Goal: Navigation & Orientation: Find specific page/section

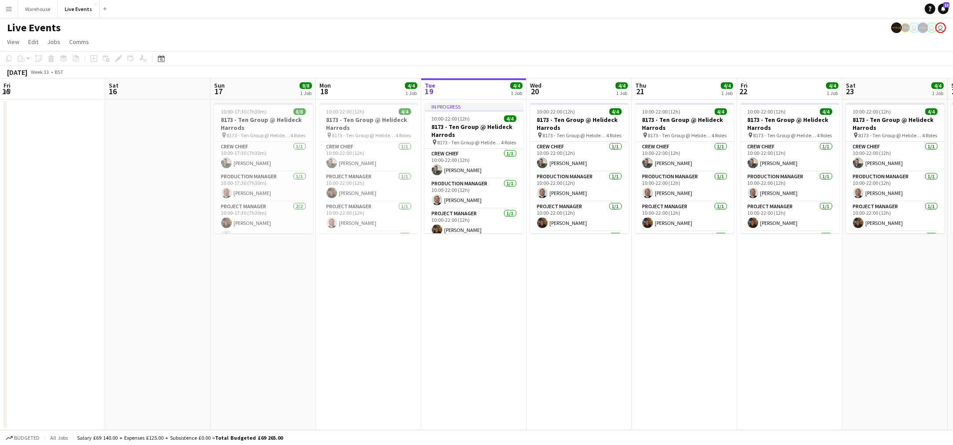
scroll to position [0, 210]
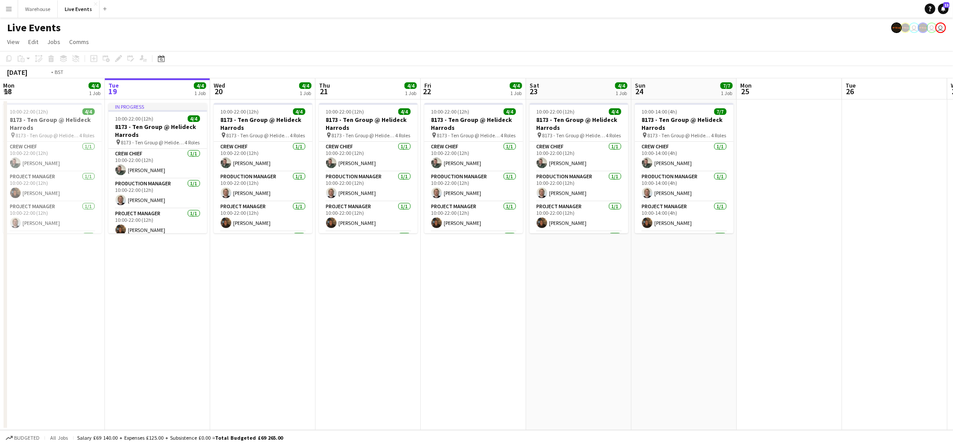
drag, startPoint x: 657, startPoint y: 340, endPoint x: 349, endPoint y: 353, distance: 308.6
click at [135, 339] on app-calendar-viewport "Fri 15 Sat 16 Sun 17 8/8 1 Job Mon 18 4/4 1 Job Tue 19 4/4 1 Job Wed 20 4/4 1 J…" at bounding box center [476, 254] width 953 height 352
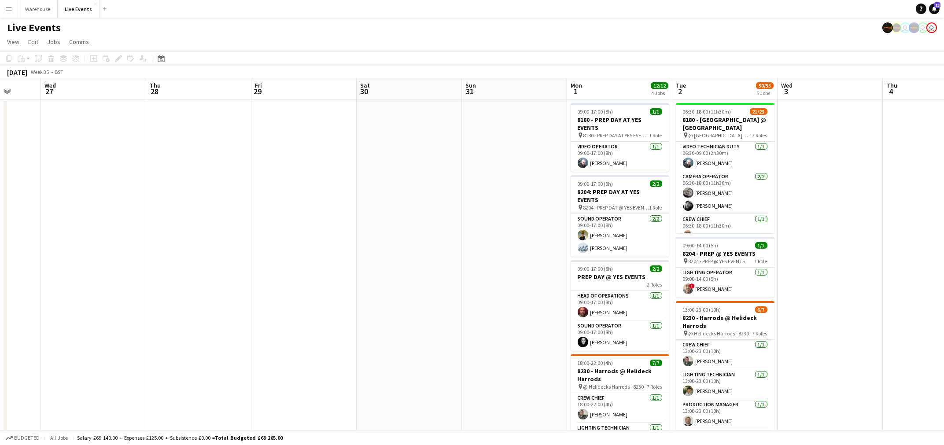
drag, startPoint x: 404, startPoint y: 357, endPoint x: 344, endPoint y: 342, distance: 62.1
click at [189, 342] on app-calendar-viewport "Sat 23 4/4 1 Job Sun 24 7/7 1 Job Mon 25 Tue 26 Wed 27 Thu 28 Fri 29 Sat 30 Sun…" at bounding box center [472, 402] width 944 height 648
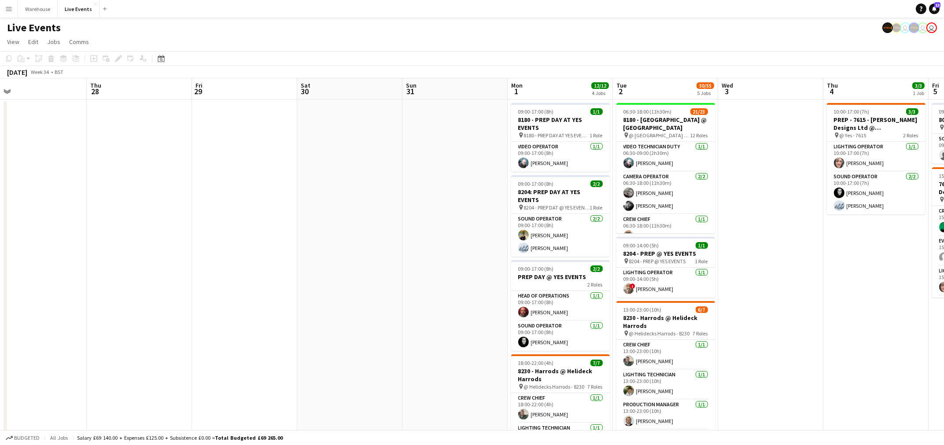
drag, startPoint x: 640, startPoint y: 320, endPoint x: 161, endPoint y: 302, distance: 479.6
click at [154, 303] on app-calendar-viewport "Sat 23 4/4 1 Job Sun 24 7/7 1 Job Mon 25 Tue 26 Wed 27 Thu 28 Fri 29 Sat 30 Sun…" at bounding box center [472, 402] width 944 height 648
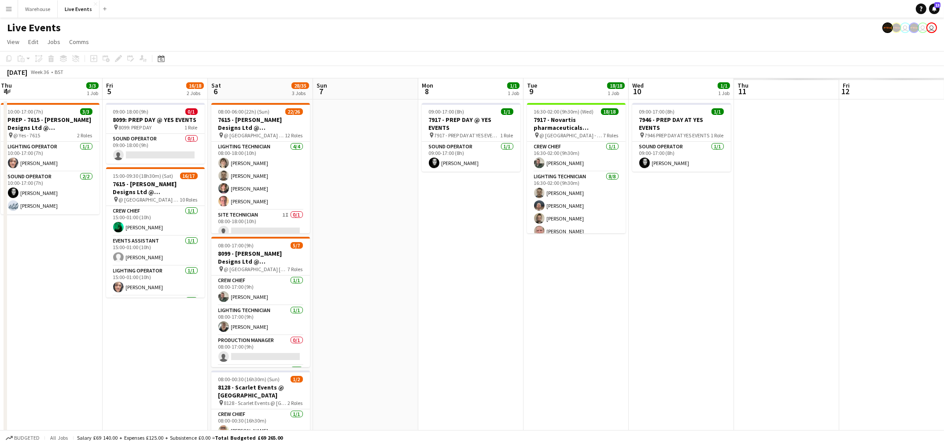
drag, startPoint x: 524, startPoint y: 306, endPoint x: 125, endPoint y: 299, distance: 399.1
click at [122, 299] on app-calendar-viewport "Fri 29 Sat 30 Sun 31 Mon 1 12/12 4 Jobs Tue 2 50/55 5 Jobs Wed 3 Thu 4 3/3 1 Jo…" at bounding box center [472, 402] width 944 height 648
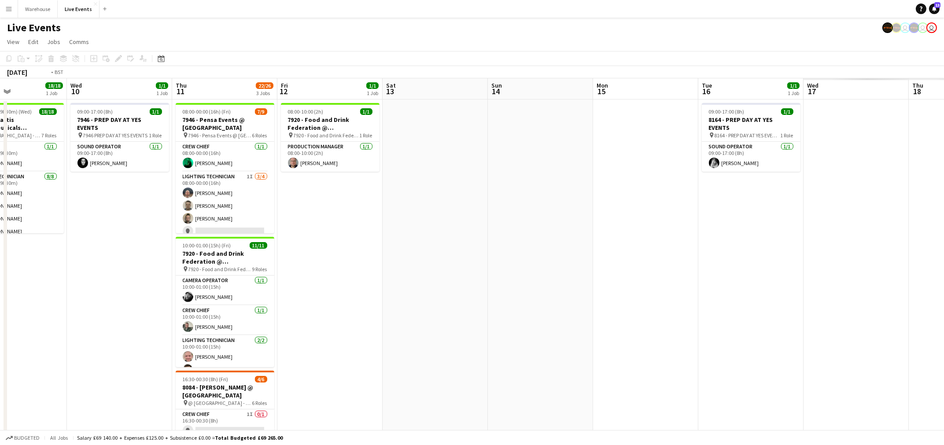
drag, startPoint x: 481, startPoint y: 318, endPoint x: 293, endPoint y: 314, distance: 188.1
click at [45, 313] on app-calendar-viewport "Thu 4 3/3 1 Job Fri 5 16/18 2 Jobs Sat 6 28/35 3 Jobs Sun 7 Mon 8 1/1 1 Job Tue…" at bounding box center [472, 402] width 944 height 648
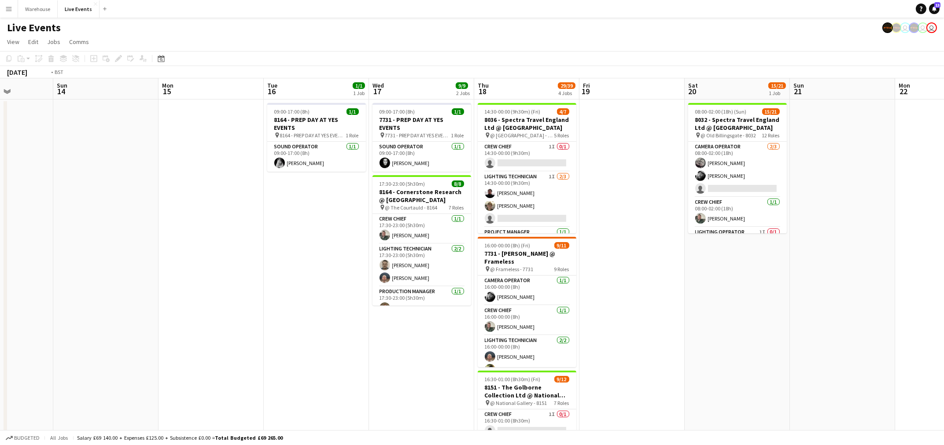
drag, startPoint x: 781, startPoint y: 316, endPoint x: 93, endPoint y: 318, distance: 687.6
click at [54, 320] on app-calendar-viewport "Wed 10 1/1 1 Job Thu 11 22/26 3 Jobs Fri 12 1/1 1 Job Sat 13 Sun 14 Mon 15 Tue …" at bounding box center [472, 402] width 944 height 648
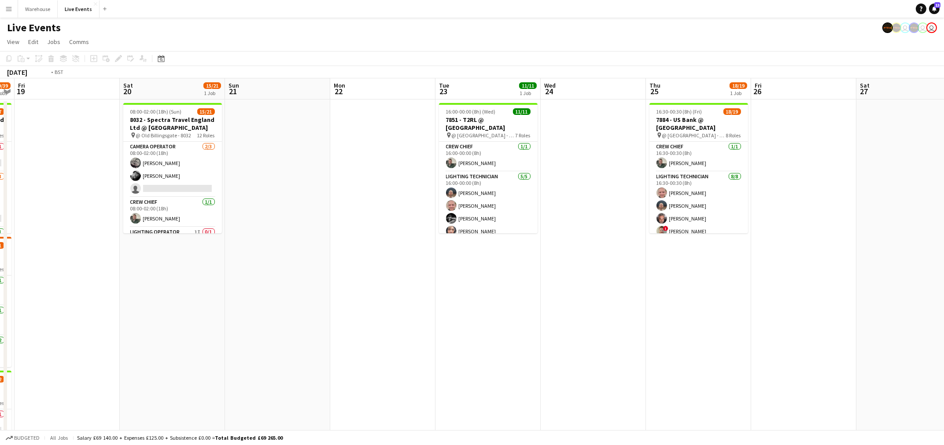
drag, startPoint x: 648, startPoint y: 331, endPoint x: 222, endPoint y: 317, distance: 427.1
click at [222, 317] on app-calendar-viewport "Tue 16 1/1 1 Job Wed 17 9/9 2 Jobs Thu 18 29/39 4 Jobs Fri 19 Sat 20 15/21 1 Jo…" at bounding box center [472, 402] width 944 height 648
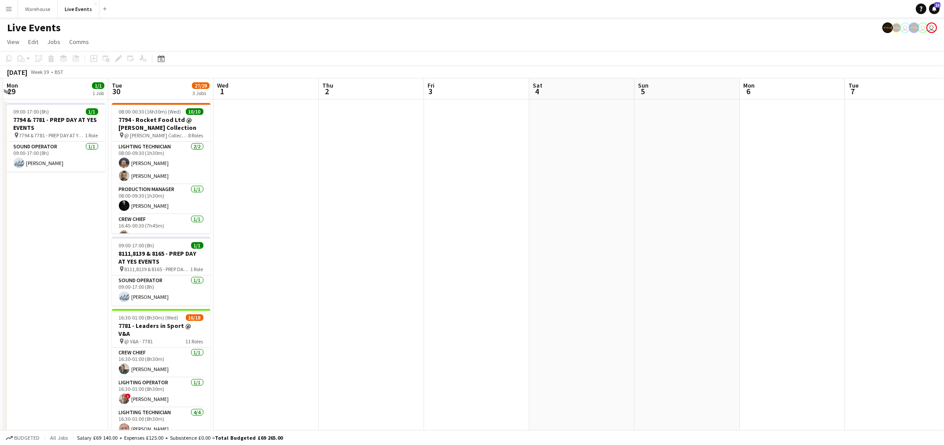
drag, startPoint x: 573, startPoint y: 326, endPoint x: 245, endPoint y: 317, distance: 327.8
click at [245, 317] on app-calendar-viewport "Thu 25 18/19 1 Job Fri 26 Sat 27 Sun 28 Mon 29 1/1 1 Job Tue 30 27/29 3 Jobs We…" at bounding box center [472, 402] width 944 height 648
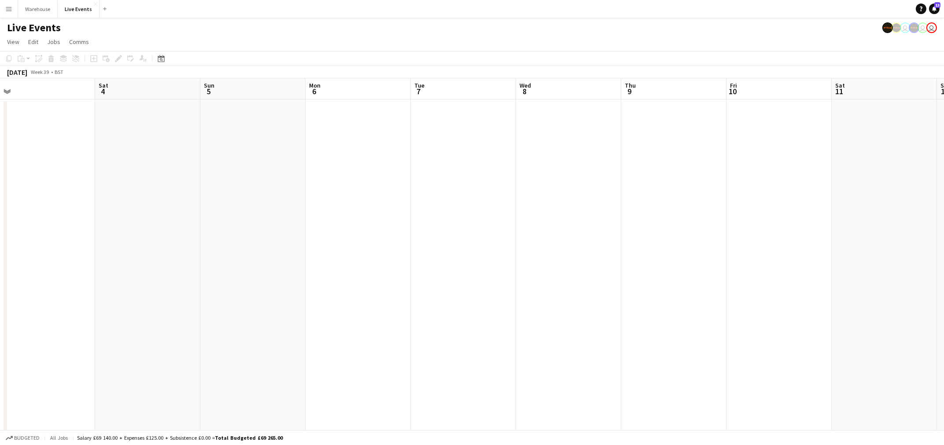
drag, startPoint x: 743, startPoint y: 301, endPoint x: 740, endPoint y: 311, distance: 10.8
click at [313, 302] on app-calendar-viewport "Mon 29 1/1 1 Job Tue 30 27/29 3 Jobs Wed 1 Thu 2 Fri 3 Sat 4 Sun 5 Mon 6 Tue 7 …" at bounding box center [472, 402] width 944 height 648
drag, startPoint x: 745, startPoint y: 311, endPoint x: 713, endPoint y: 315, distance: 32.3
click at [174, 310] on app-calendar-viewport "Sun 5 Mon 6 Tue 7 Wed 8 Thu 9 Fri 10 Sat 11 Sun 12 Mon 13 Tue 14 Wed 15 Thu 16 …" at bounding box center [472, 402] width 944 height 648
drag, startPoint x: 697, startPoint y: 315, endPoint x: 883, endPoint y: 289, distance: 187.6
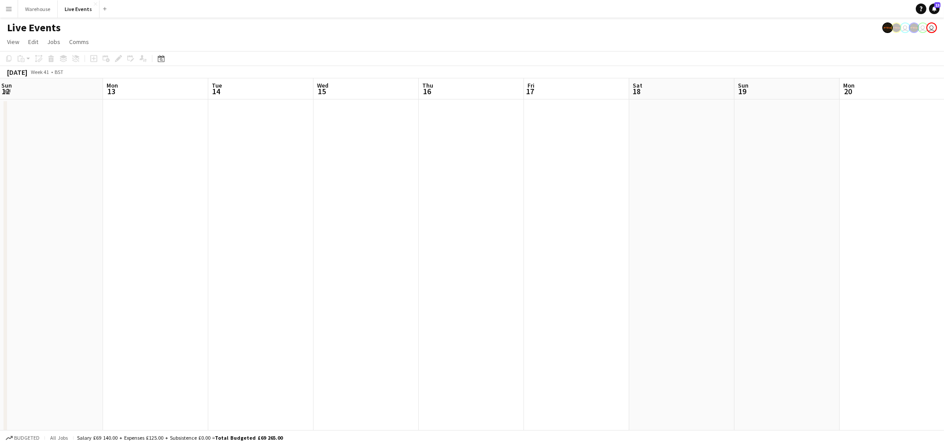
click at [881, 289] on app-calendar-viewport "Fri 10 Sat 11 Sun 12 Mon 13 Tue 14 Wed 15 Thu 16 Fri 17 Sat 18 Sun 19 Mon 20 Tu…" at bounding box center [472, 402] width 944 height 648
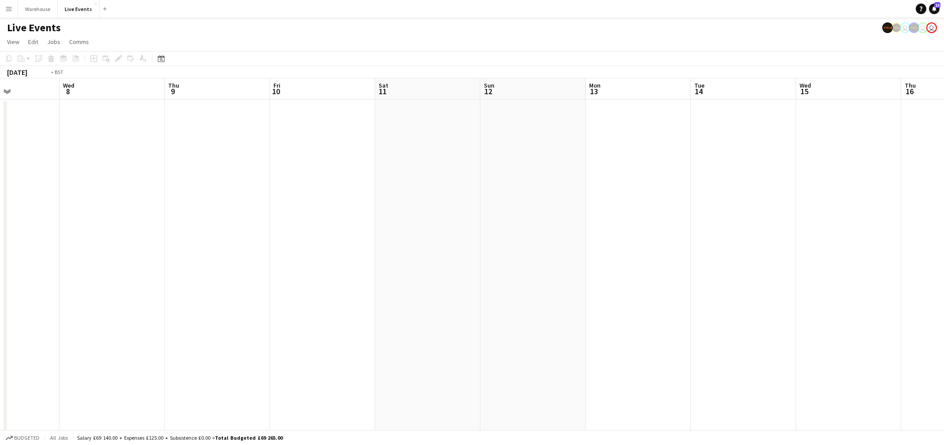
drag, startPoint x: 269, startPoint y: 301, endPoint x: 843, endPoint y: 292, distance: 574.0
click at [843, 292] on app-calendar-viewport "Sun 5 Mon 6 Tue 7 Wed 8 Thu 9 Fri 10 Sat 11 Sun 12 Mon 13 Tue 14 Wed 15 Thu 16 …" at bounding box center [472, 402] width 944 height 648
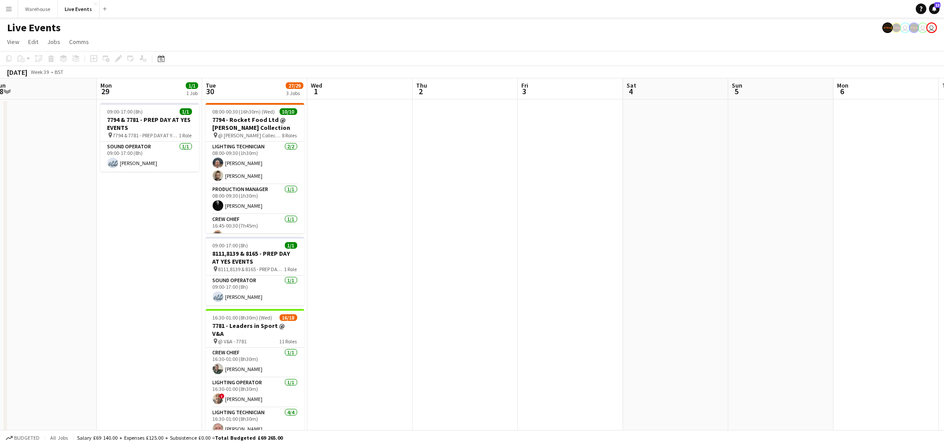
drag, startPoint x: 536, startPoint y: 306, endPoint x: 648, endPoint y: 310, distance: 112.8
click at [944, 315] on html "Menu Boards Boards Boards All jobs Status Workforce Workforce My Workforce Recr…" at bounding box center [472, 370] width 944 height 741
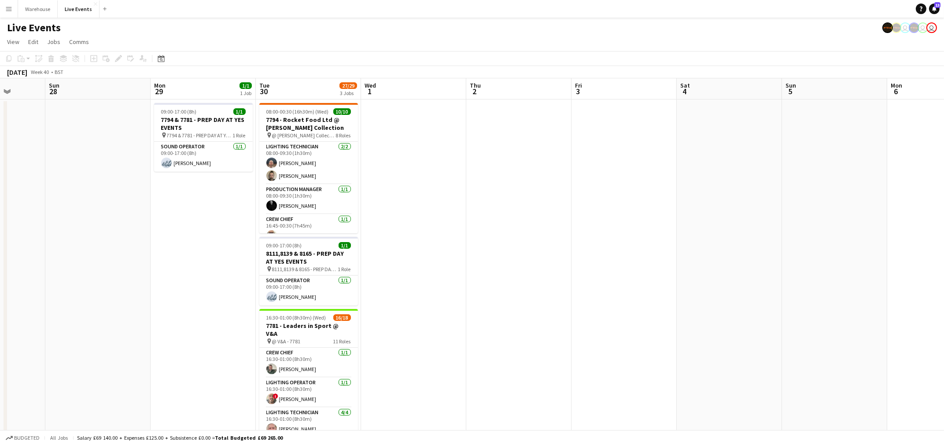
scroll to position [0, 206]
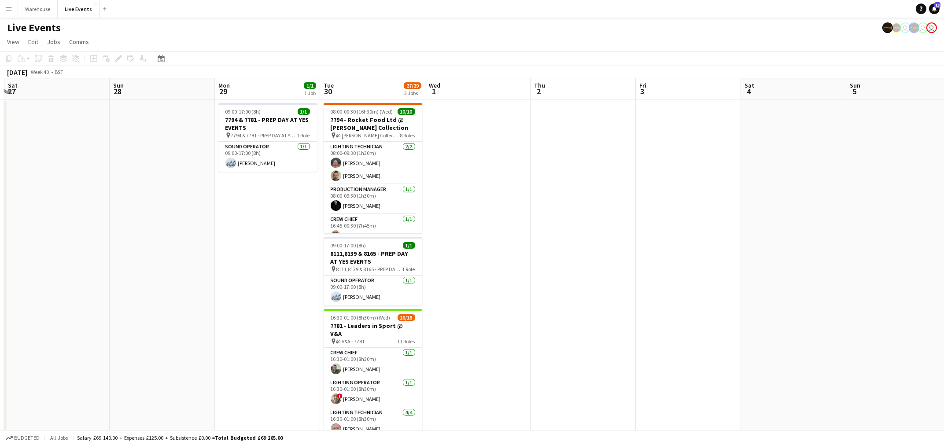
drag, startPoint x: 678, startPoint y: 313, endPoint x: 706, endPoint y: 314, distance: 27.8
click at [706, 314] on app-calendar-viewport "Thu 25 18/19 1 Job Fri 26 Sat 27 Sun 28 Mon 29 1/1 1 Job Tue 30 27/29 3 Jobs We…" at bounding box center [472, 402] width 944 height 648
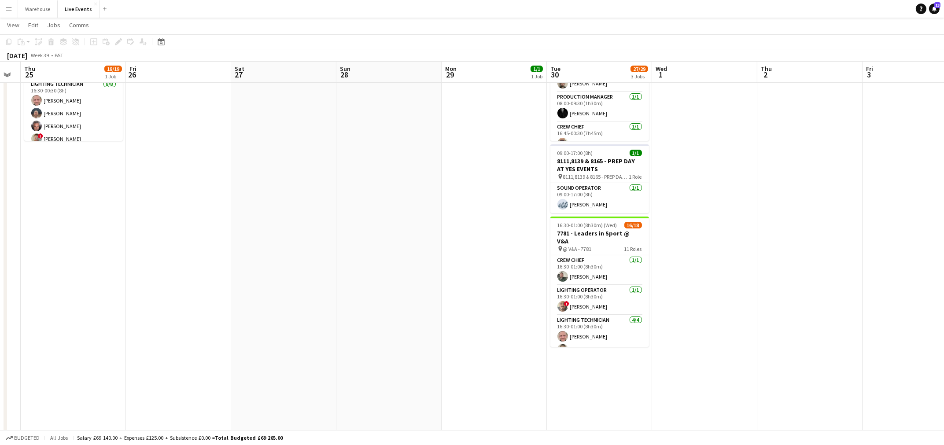
scroll to position [0, 177]
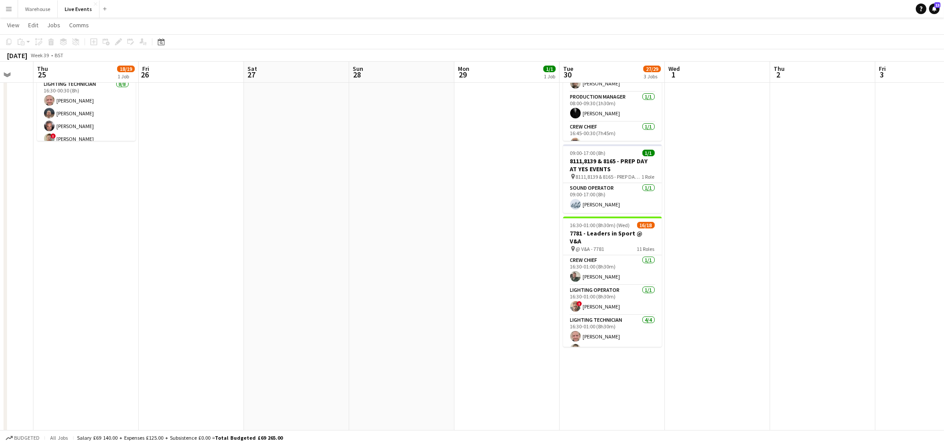
drag, startPoint x: 167, startPoint y: 288, endPoint x: 407, endPoint y: 297, distance: 240.2
click at [407, 297] on app-calendar-viewport "Tue 23 11/11 1 Job Wed 24 Thu 25 18/19 1 Job Fri 26 Sat 27 Sun 28 Mon 29 1/1 1 …" at bounding box center [472, 288] width 944 height 691
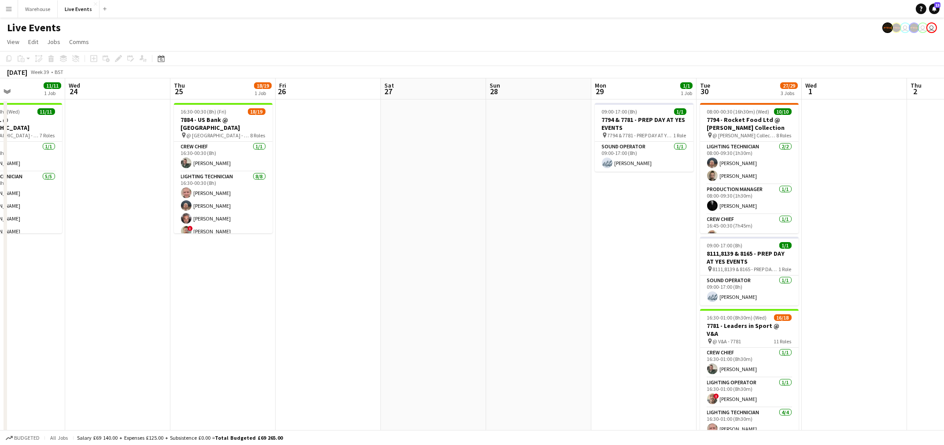
scroll to position [0, 250]
drag, startPoint x: 258, startPoint y: 284, endPoint x: 396, endPoint y: 290, distance: 137.6
click at [396, 290] on app-calendar-viewport "Sun 21 Mon 22 Tue 23 11/11 1 Job Wed 24 Thu 25 18/19 1 Job Fri 26 Sat 27 Sun 28…" at bounding box center [472, 402] width 944 height 648
